Goal: Task Accomplishment & Management: Manage account settings

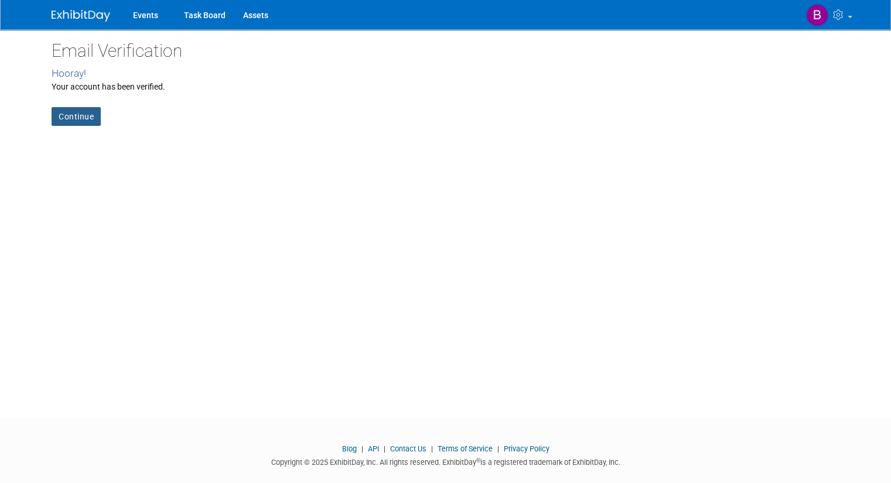
click at [66, 119] on link "Continue" at bounding box center [76, 116] width 49 height 19
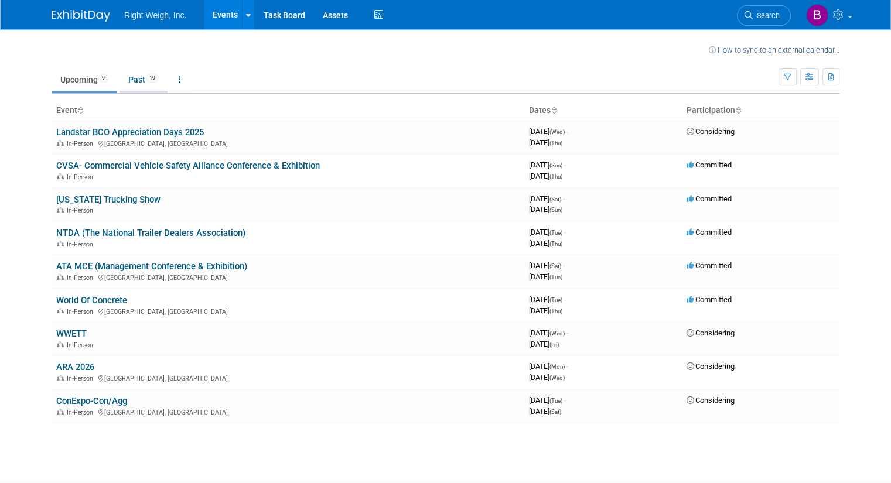
click at [135, 74] on link "Past 19" at bounding box center [143, 80] width 48 height 22
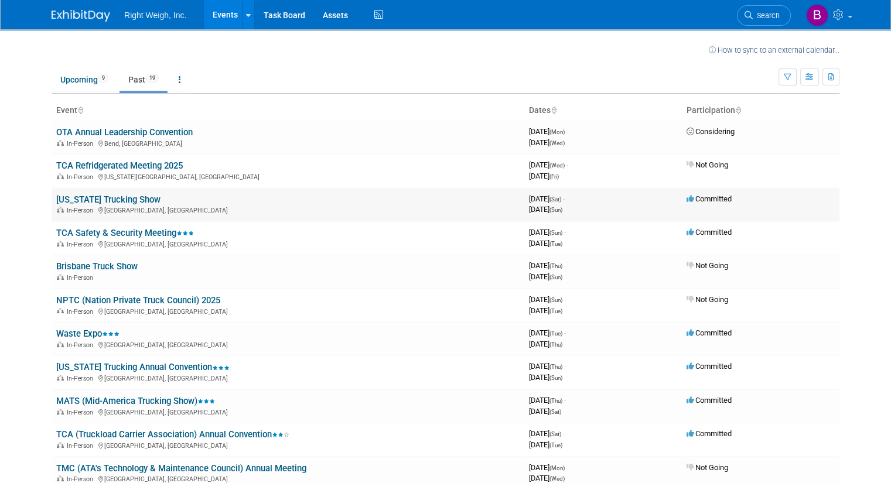
click at [98, 197] on link "[US_STATE] Trucking Show" at bounding box center [108, 199] width 104 height 11
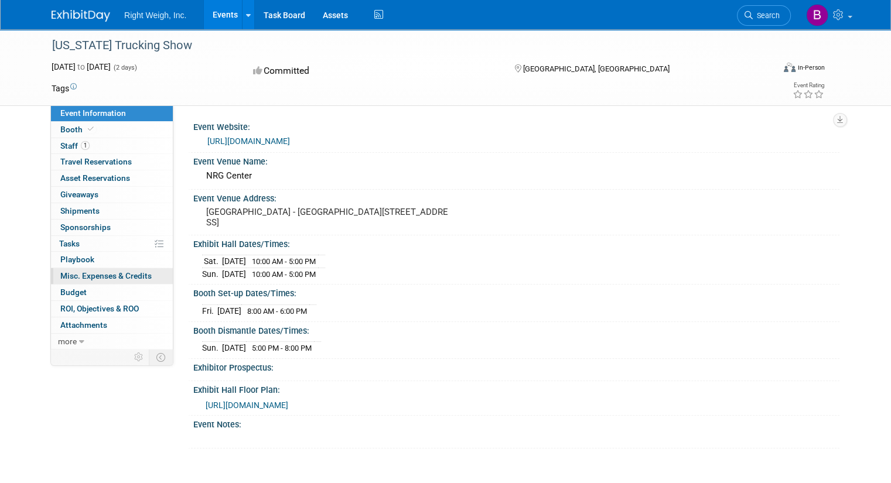
click at [96, 272] on span "Misc. Expenses & Credits 0" at bounding box center [105, 275] width 91 height 9
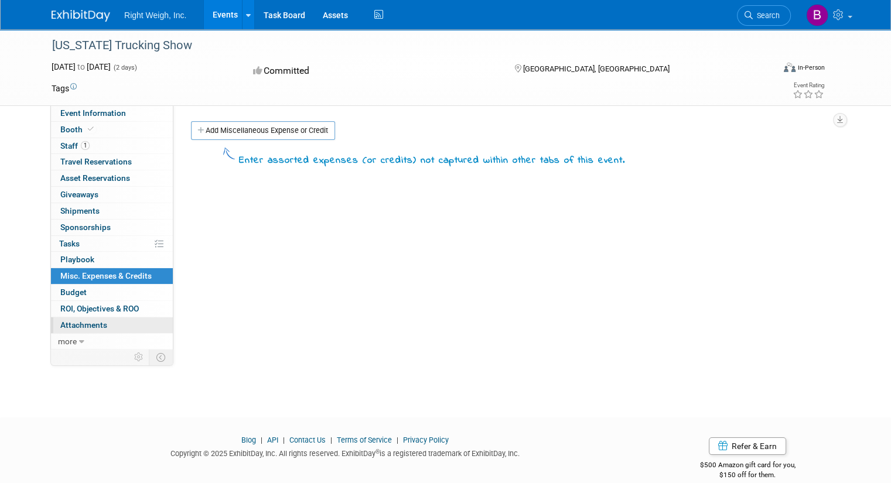
click at [81, 320] on span "Attachments 0" at bounding box center [83, 324] width 47 height 9
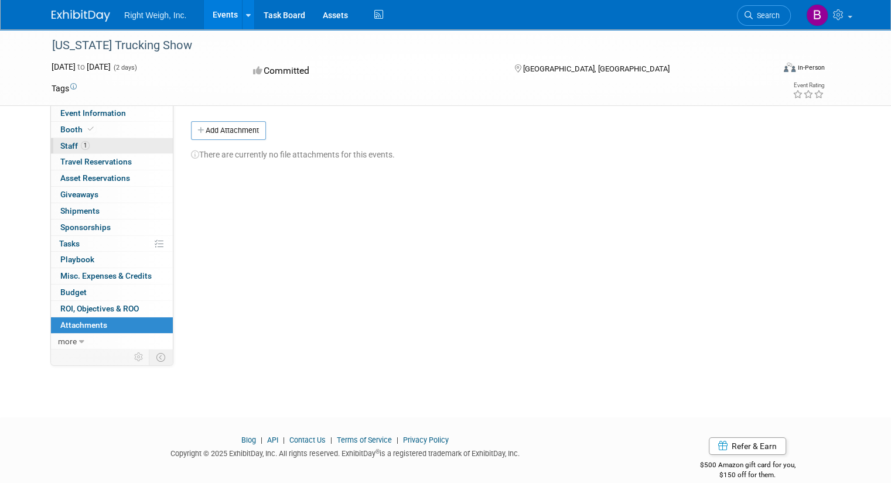
click at [81, 143] on span "1" at bounding box center [85, 145] width 9 height 9
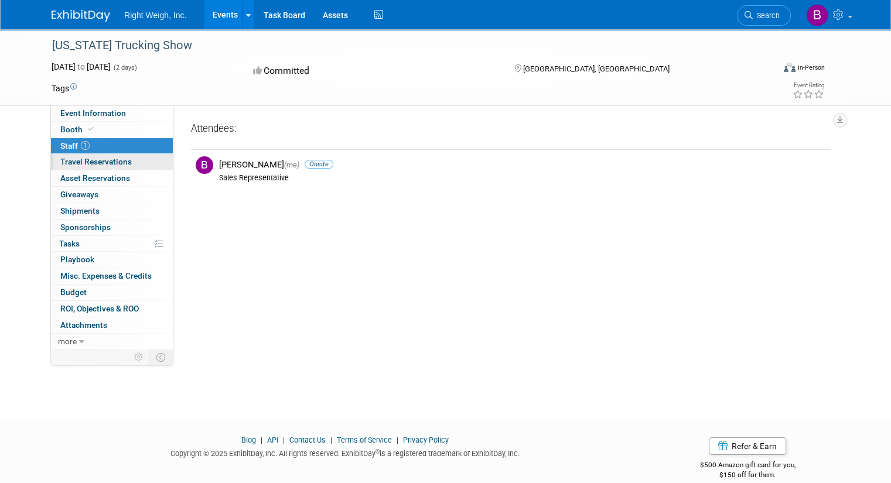
click at [90, 160] on span "Travel Reservations 0" at bounding box center [95, 161] width 71 height 9
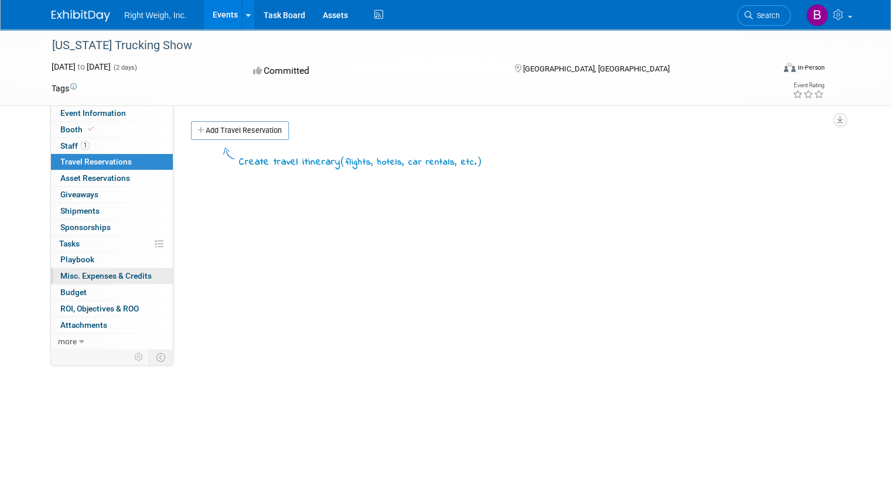
click at [97, 275] on span "Misc. Expenses & Credits 0" at bounding box center [105, 275] width 91 height 9
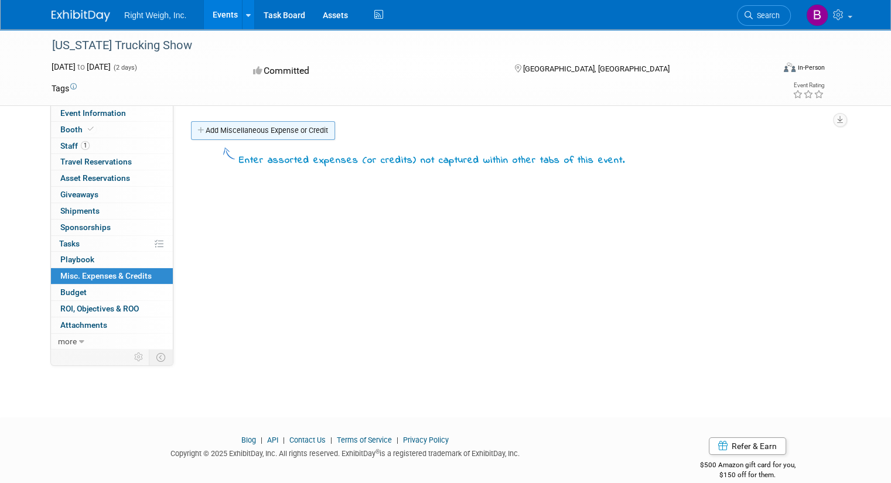
click at [230, 128] on link "Add Miscellaneous Expense or Credit" at bounding box center [263, 130] width 144 height 19
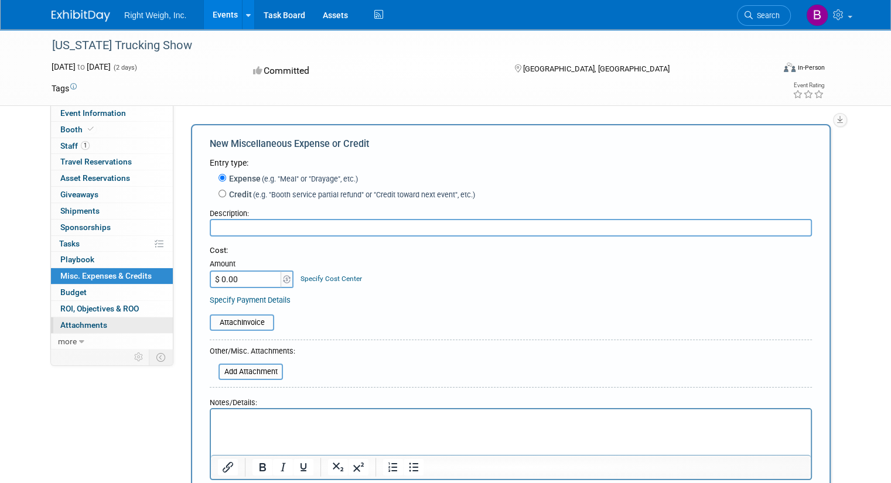
click at [81, 323] on span "Attachments 0" at bounding box center [83, 324] width 47 height 9
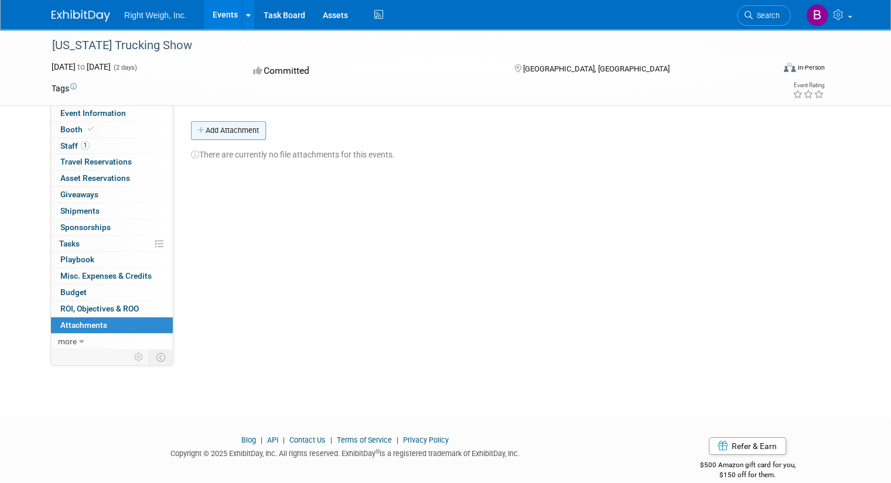
click at [207, 129] on button "Add Attachment" at bounding box center [228, 130] width 75 height 19
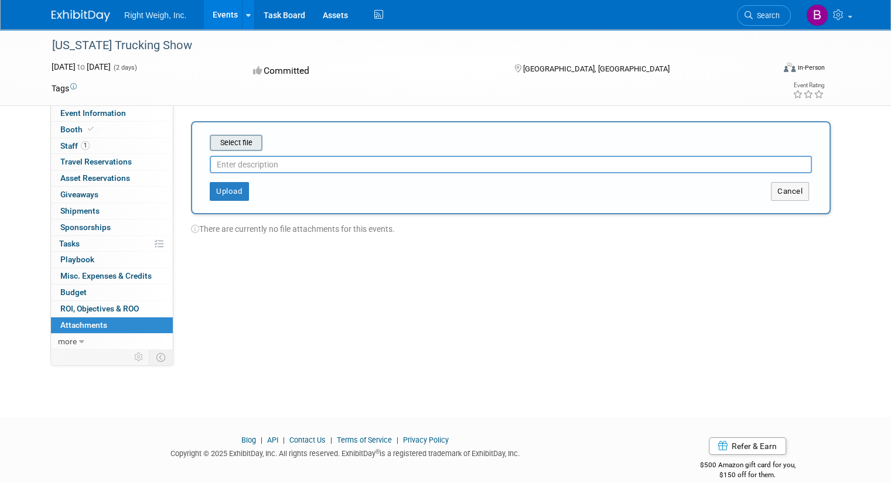
click at [223, 137] on input "file" at bounding box center [191, 143] width 139 height 14
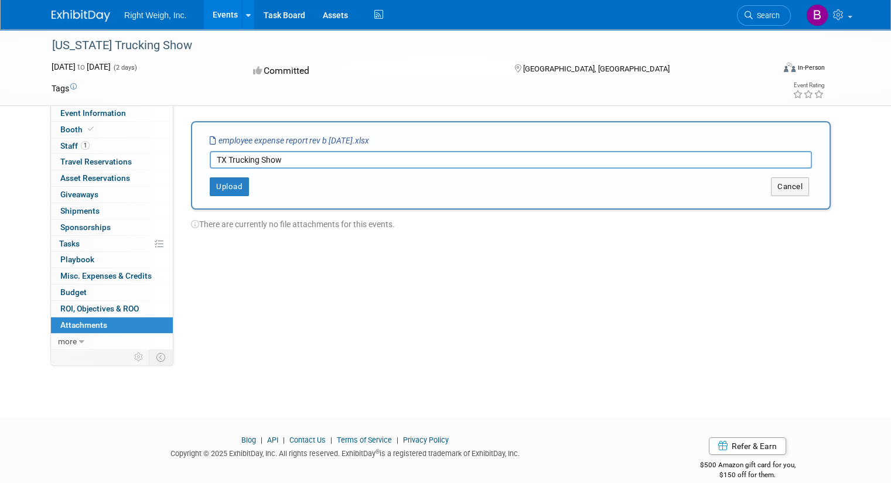
type input "TX Trucking Show"
click at [468, 184] on div "Upload Cancel" at bounding box center [510, 186] width 637 height 19
click at [223, 186] on button "Upload" at bounding box center [229, 186] width 39 height 19
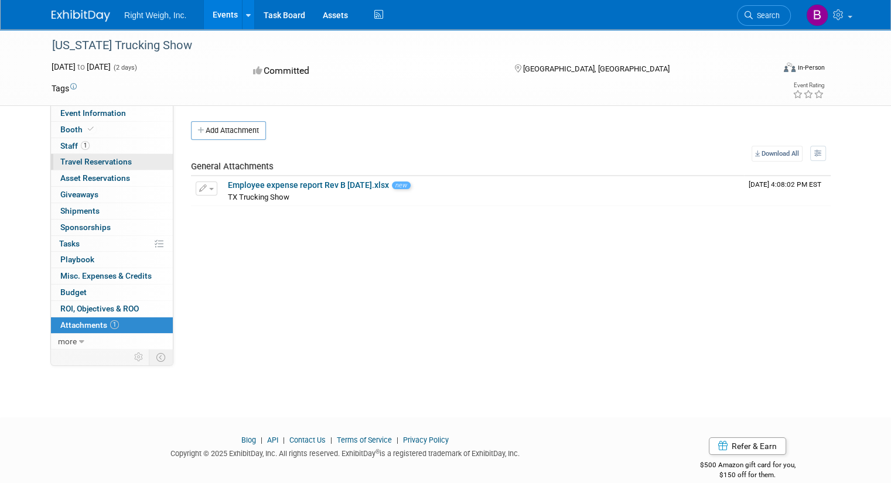
click at [80, 159] on span "Travel Reservations 0" at bounding box center [95, 161] width 71 height 9
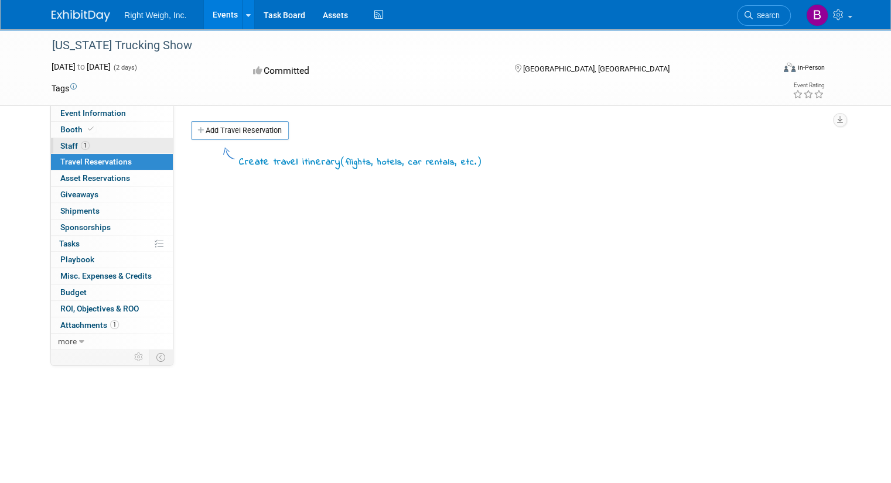
click at [67, 145] on span "Staff 1" at bounding box center [74, 145] width 29 height 9
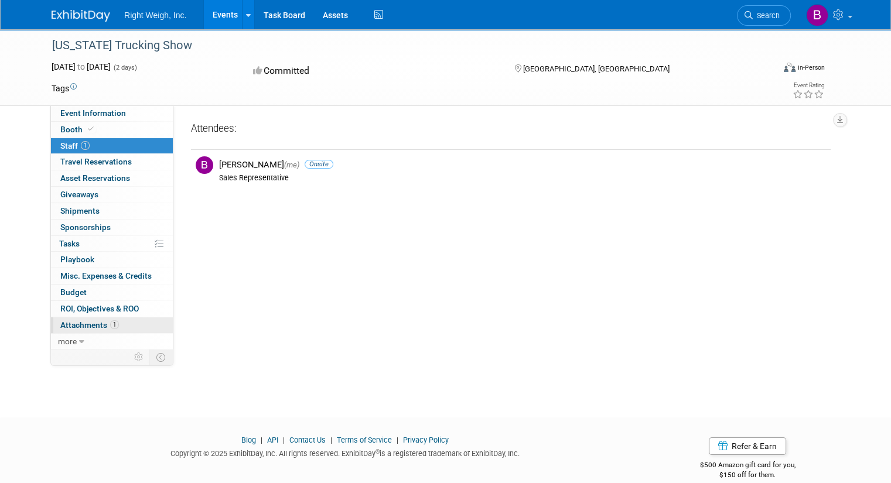
click at [70, 320] on span "Attachments 1" at bounding box center [89, 324] width 59 height 9
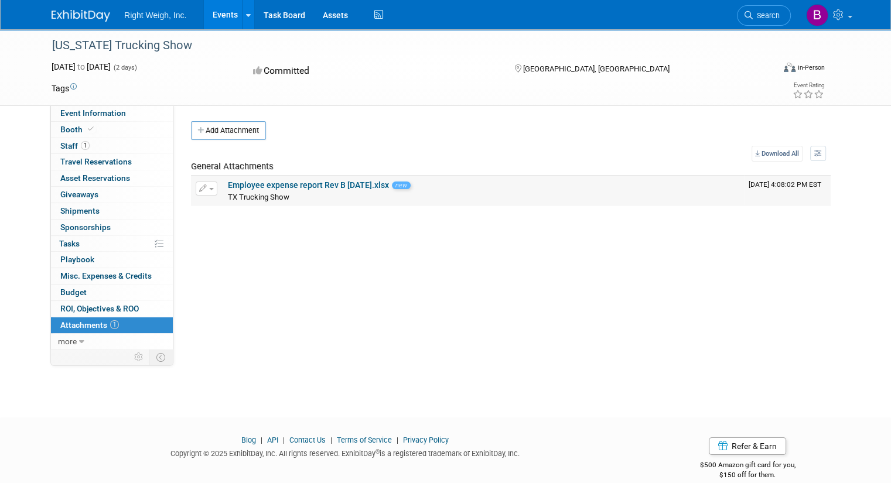
click at [209, 188] on span "button" at bounding box center [211, 189] width 5 height 2
click at [228, 203] on link "Download" at bounding box center [247, 207] width 103 height 16
